Goal: Navigation & Orientation: Find specific page/section

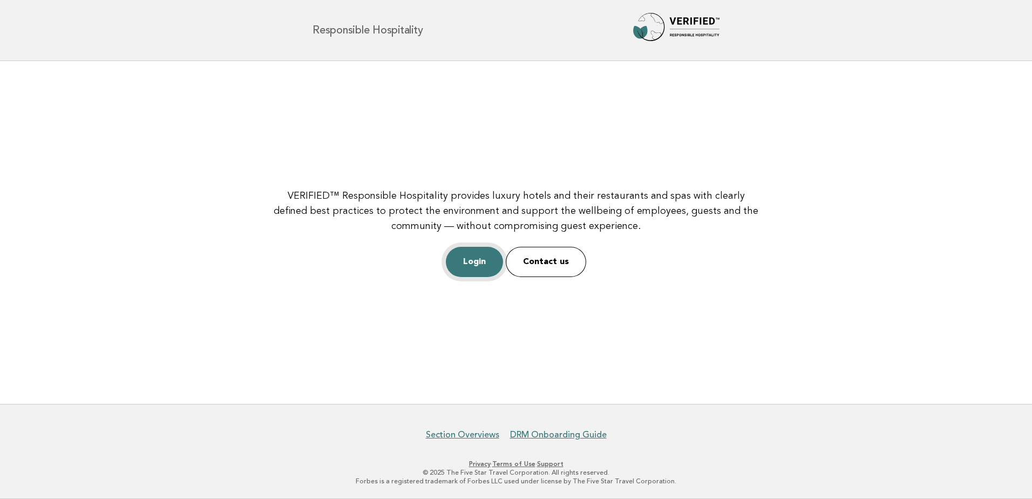
click at [490, 255] on link "Login" at bounding box center [474, 262] width 57 height 30
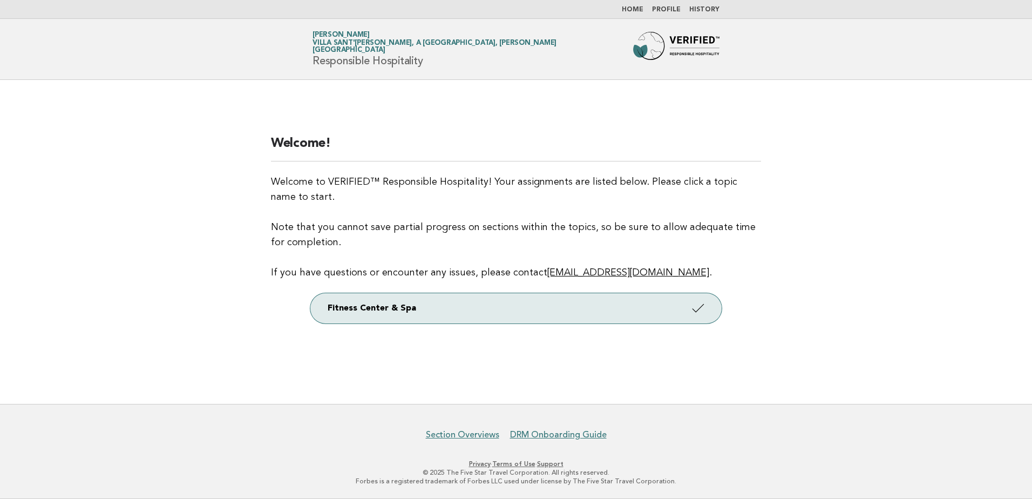
click at [638, 8] on link "Home" at bounding box center [633, 9] width 22 height 6
click at [642, 8] on link "Home" at bounding box center [633, 9] width 22 height 6
